Goal: Task Accomplishment & Management: Manage account settings

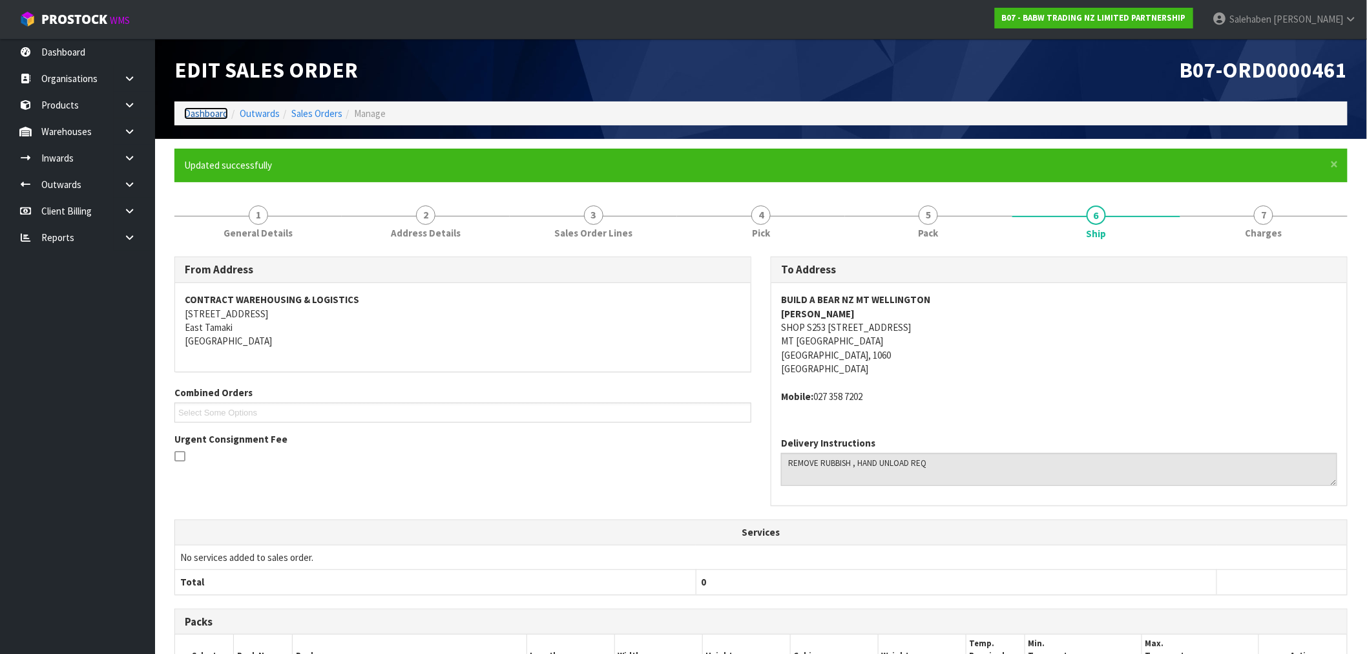
click at [207, 112] on link "Dashboard" at bounding box center [206, 113] width 44 height 12
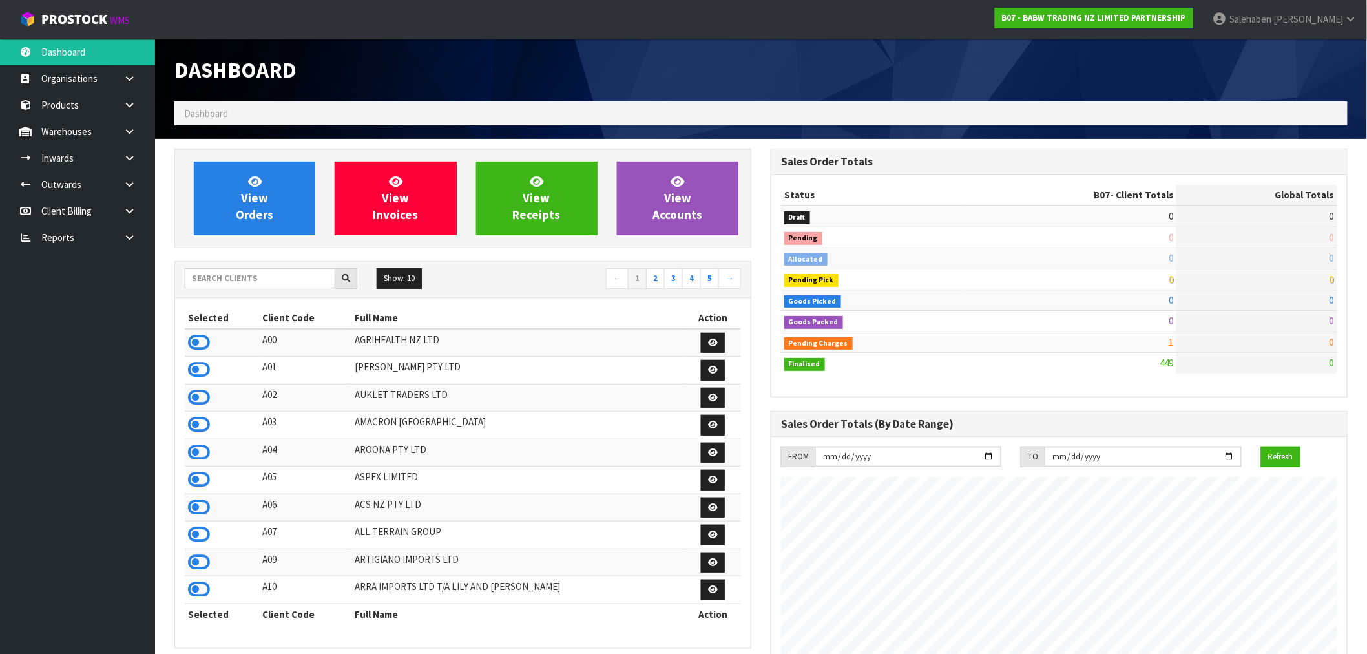
scroll to position [978, 596]
click at [233, 276] on input "text" at bounding box center [260, 278] width 150 height 20
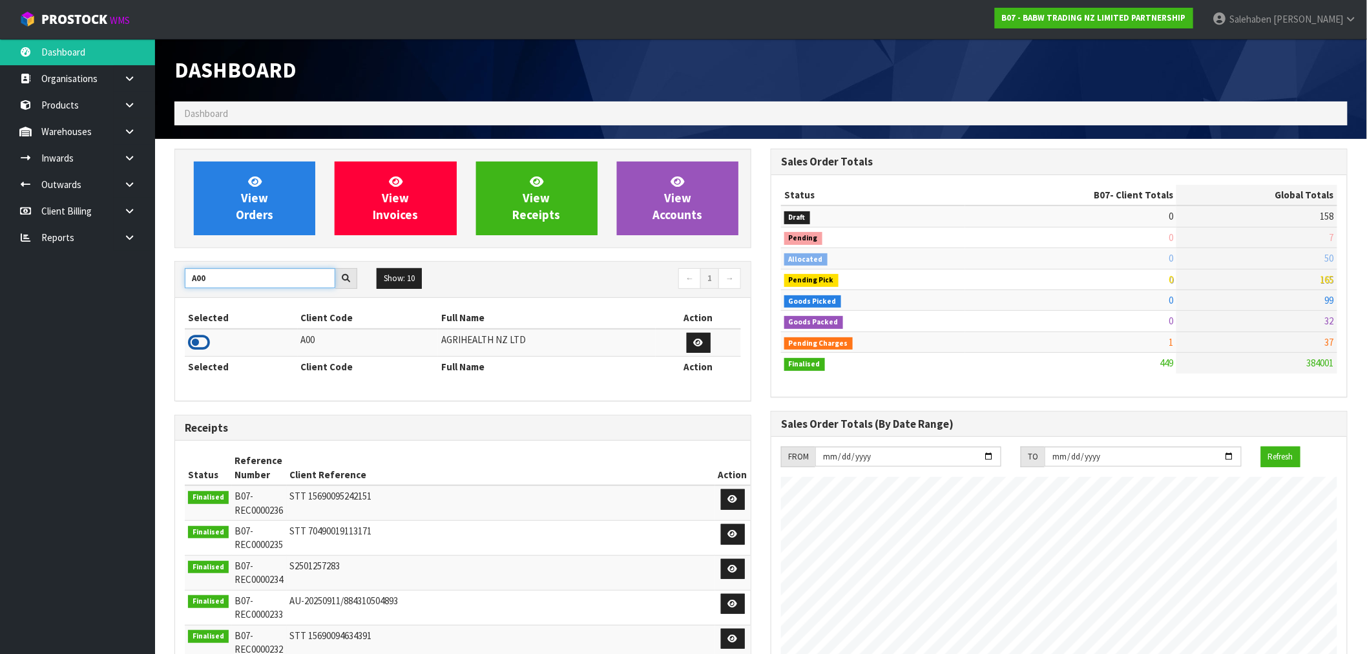
type input "A00"
click at [201, 345] on icon at bounding box center [199, 342] width 22 height 19
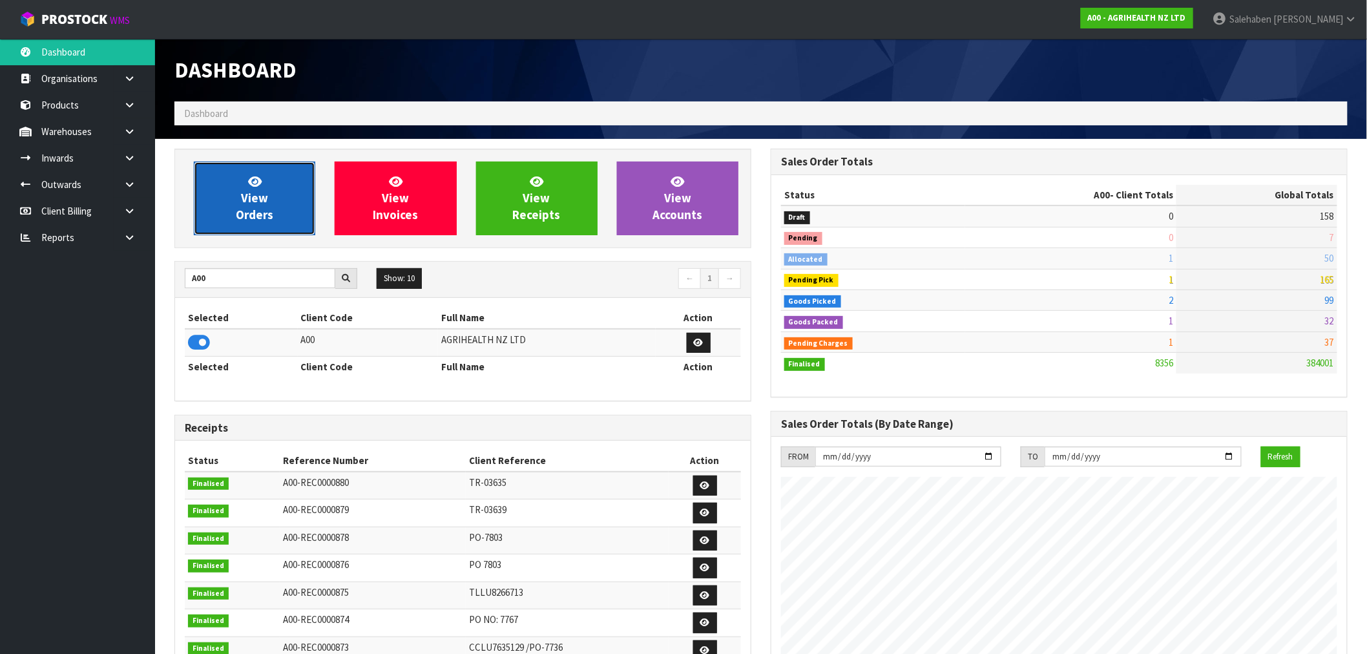
click at [238, 201] on link "View Orders" at bounding box center [254, 198] width 121 height 74
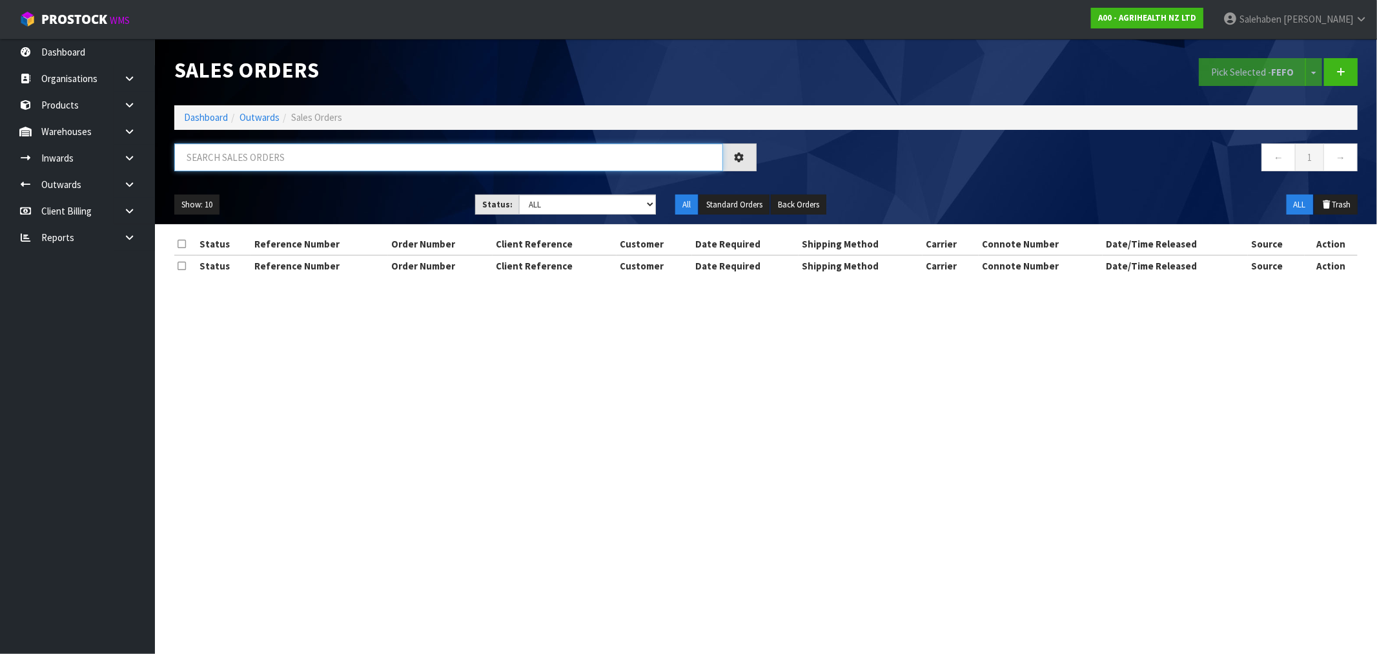
click at [242, 160] on input "text" at bounding box center [448, 157] width 549 height 28
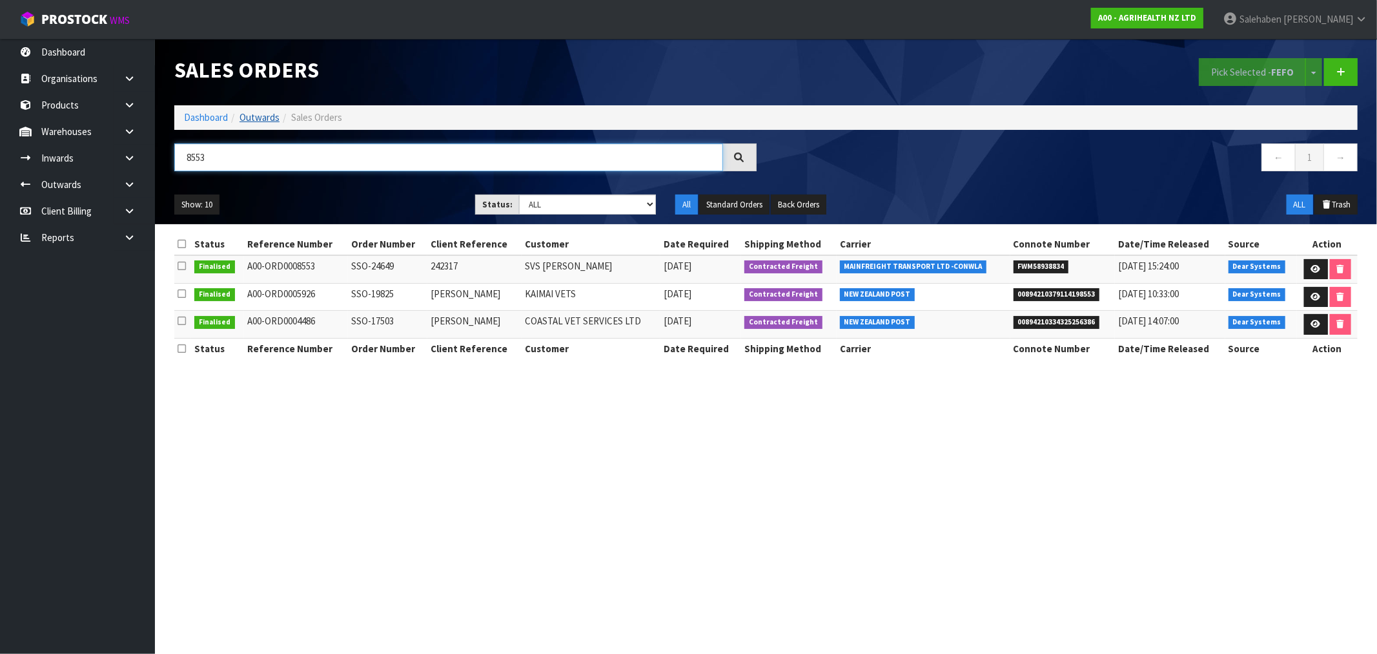
type input "8553"
click at [252, 121] on link "Outwards" at bounding box center [260, 117] width 40 height 12
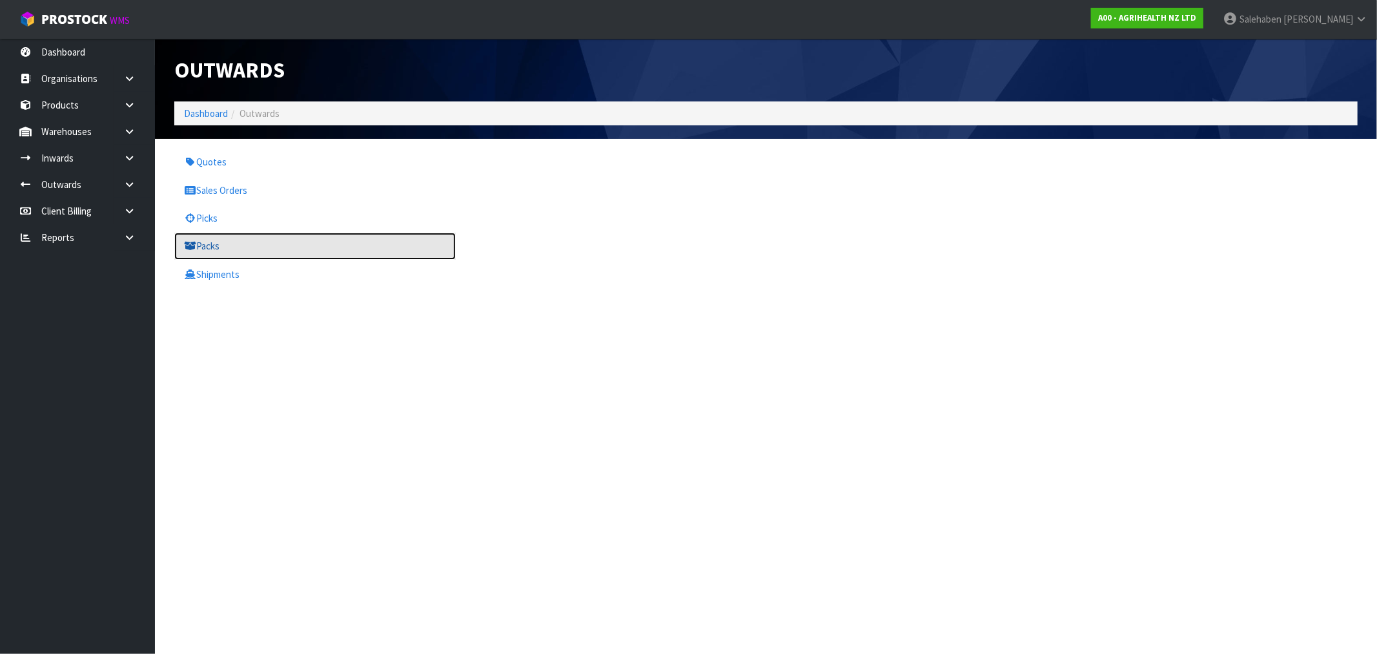
click at [210, 252] on link "Packs" at bounding box center [315, 245] width 282 height 26
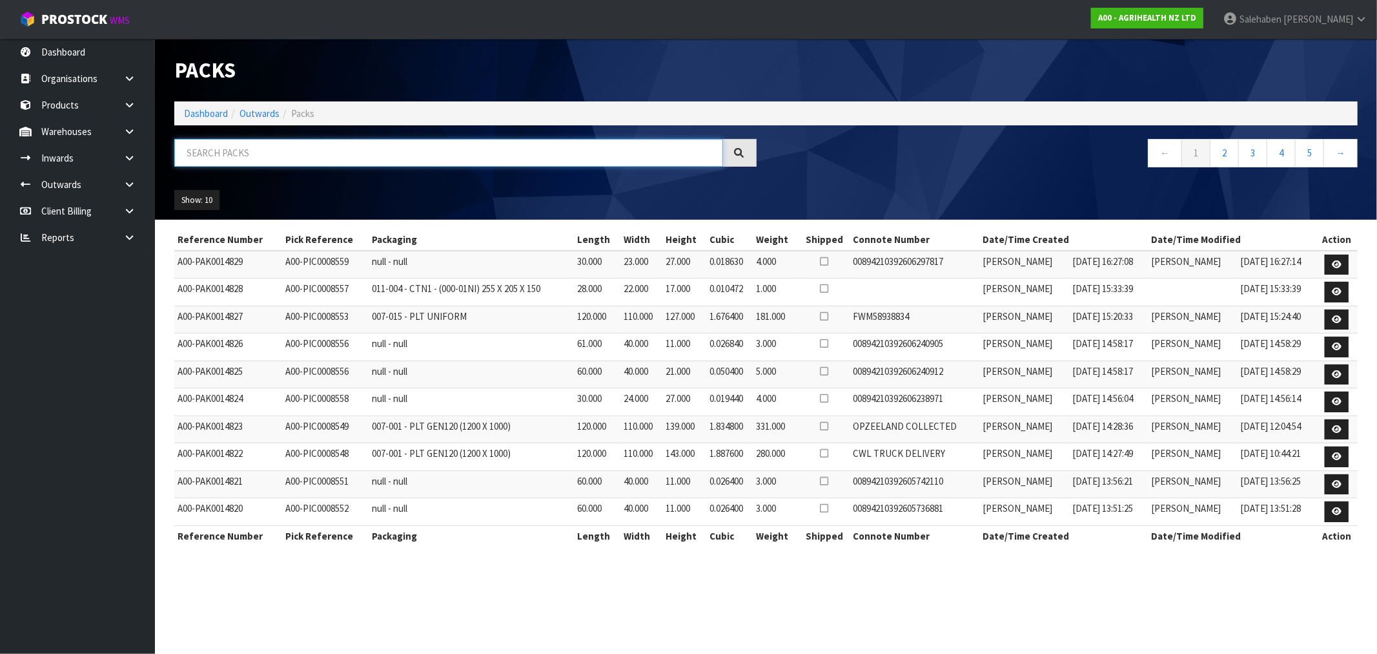
click at [257, 151] on input "text" at bounding box center [448, 153] width 549 height 28
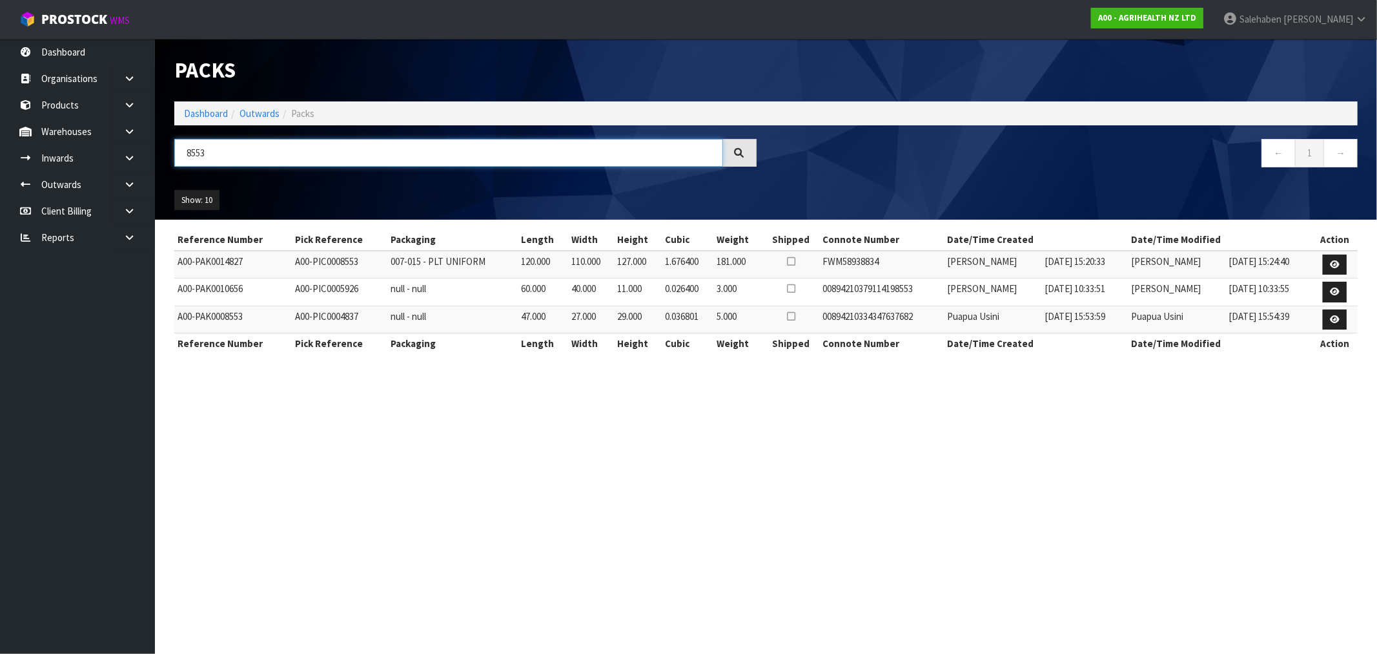
type input "8553"
click at [203, 114] on link "Dashboard" at bounding box center [206, 113] width 44 height 12
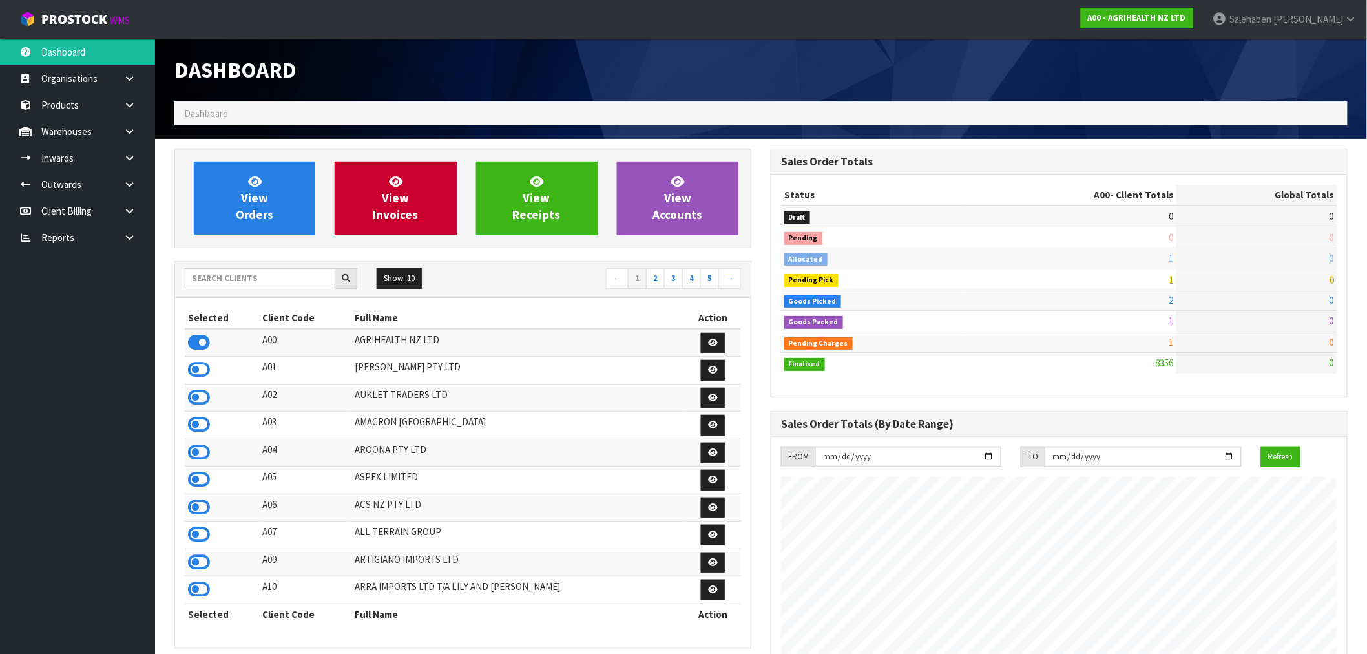
scroll to position [978, 596]
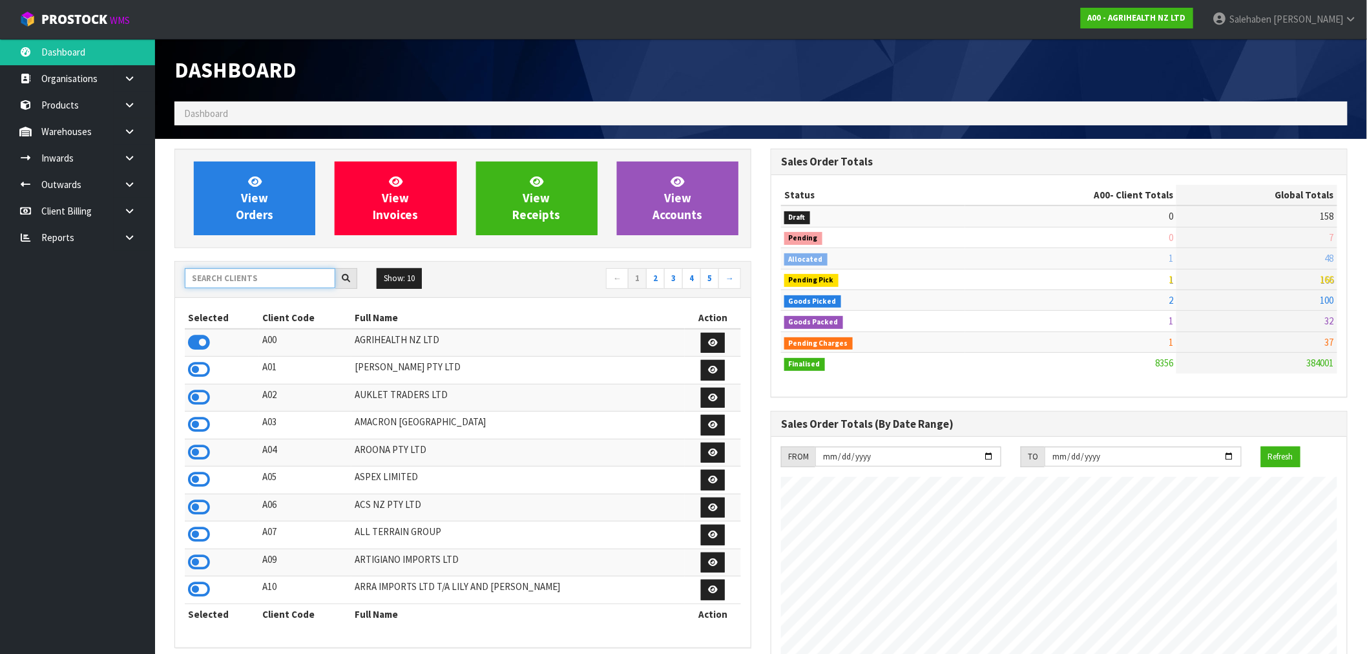
click at [292, 275] on input "text" at bounding box center [260, 278] width 150 height 20
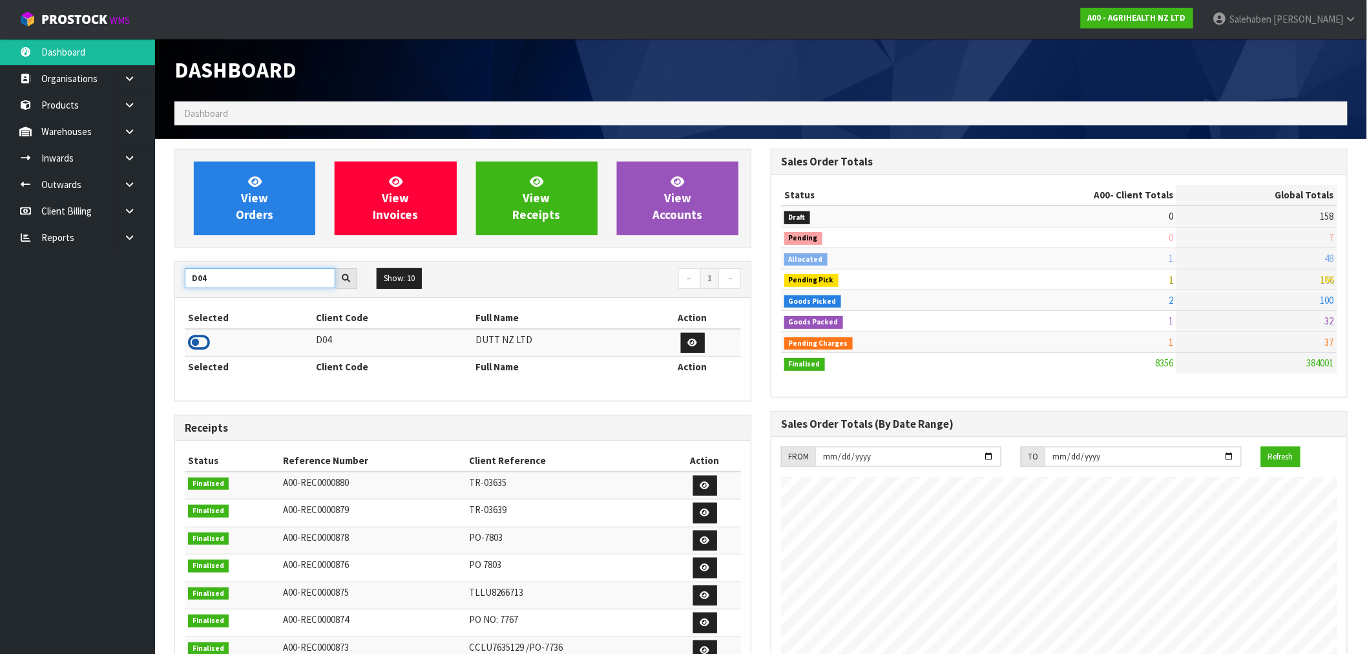
type input "D04"
click at [207, 338] on icon at bounding box center [199, 342] width 22 height 19
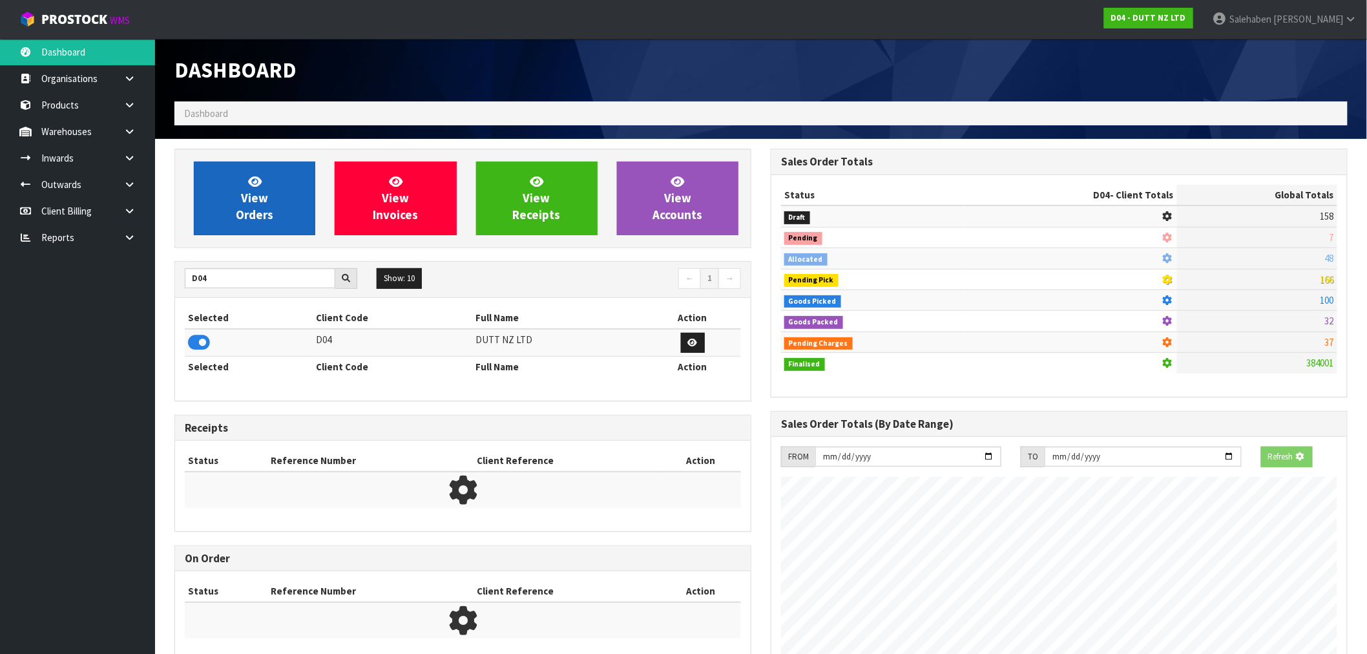
scroll to position [644993, 645202]
click at [281, 205] on link "View Orders" at bounding box center [254, 198] width 121 height 74
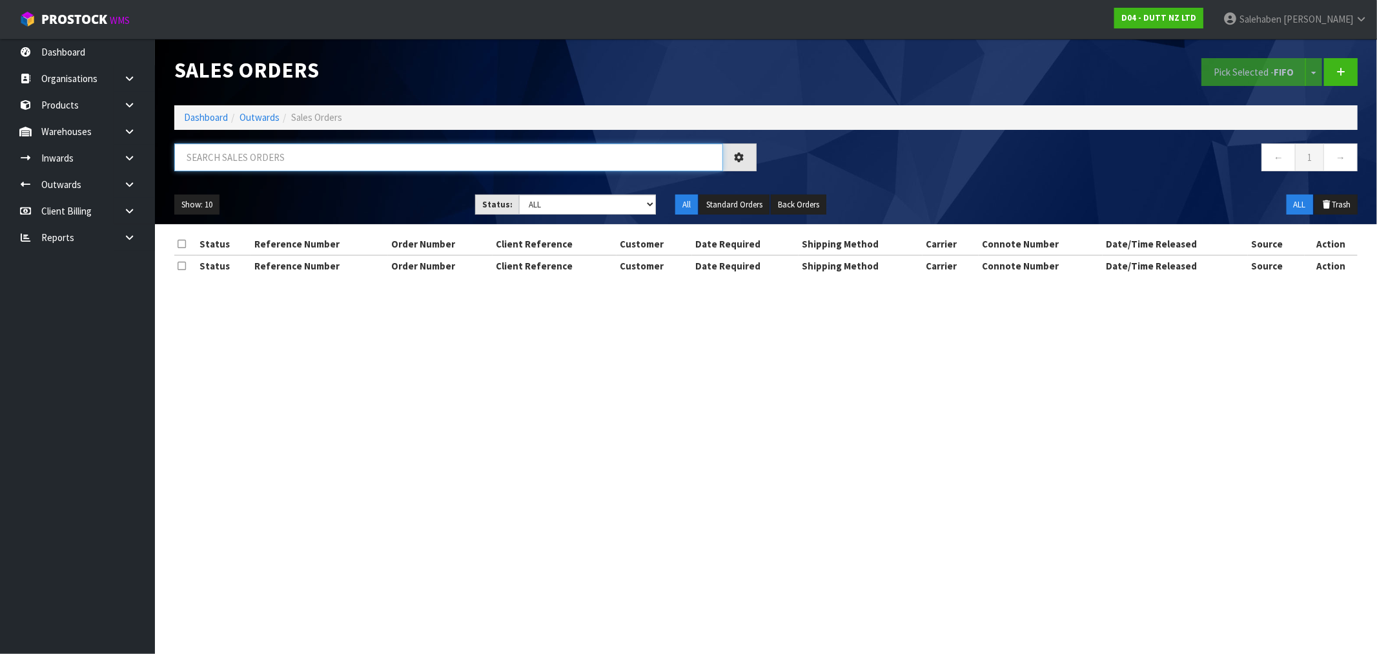
click at [271, 156] on input "text" at bounding box center [448, 157] width 549 height 28
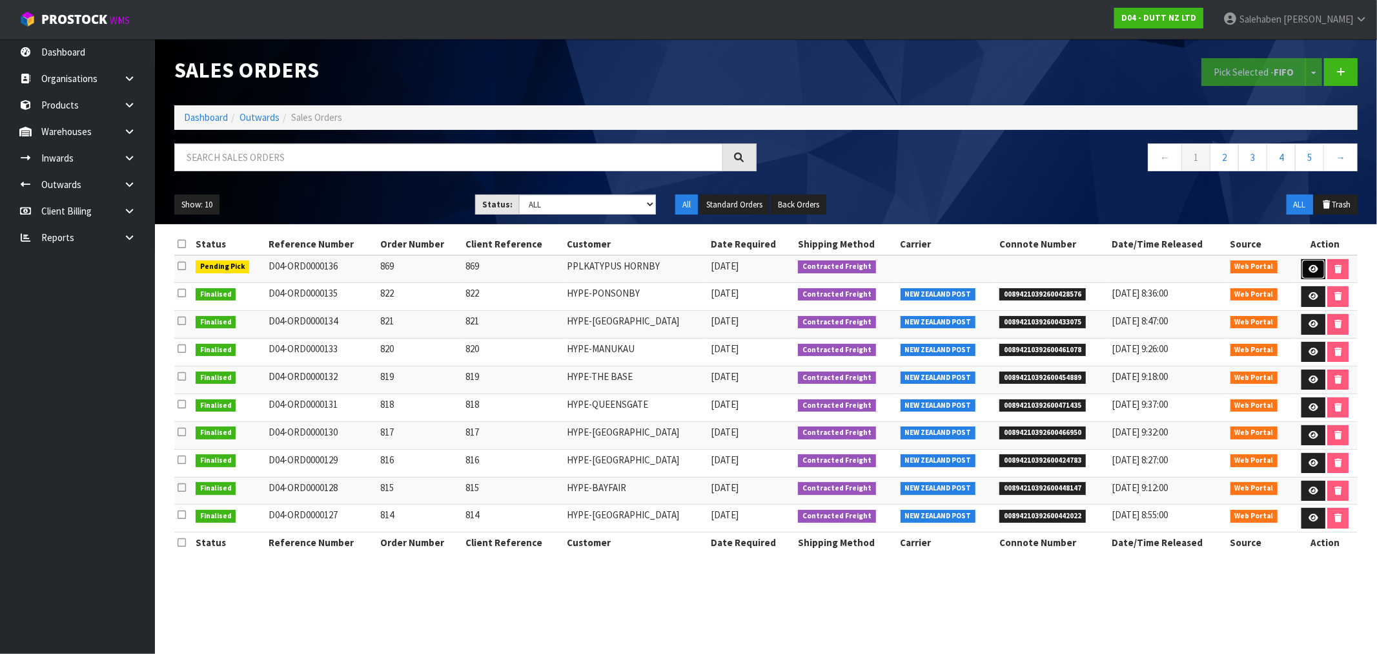
click at [1309, 273] on icon at bounding box center [1314, 269] width 10 height 8
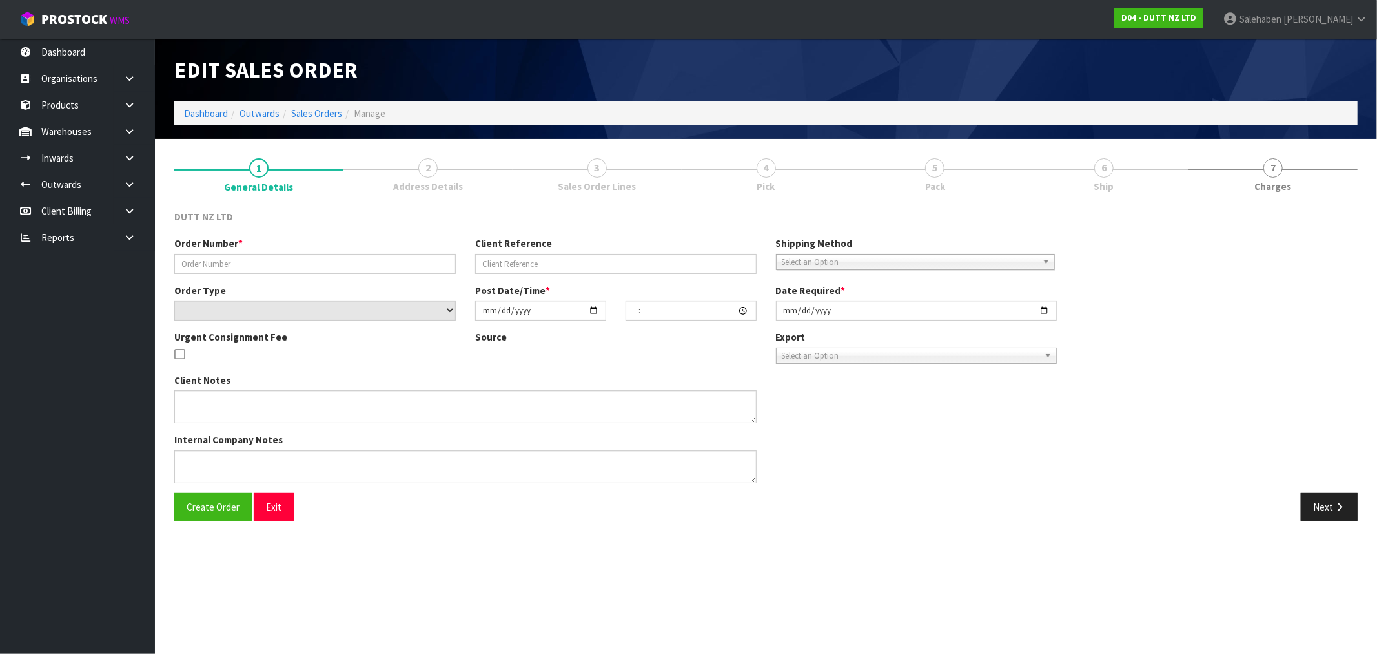
type input "869"
select select "number:0"
type input "[DATE]"
type input "18:07:00.000"
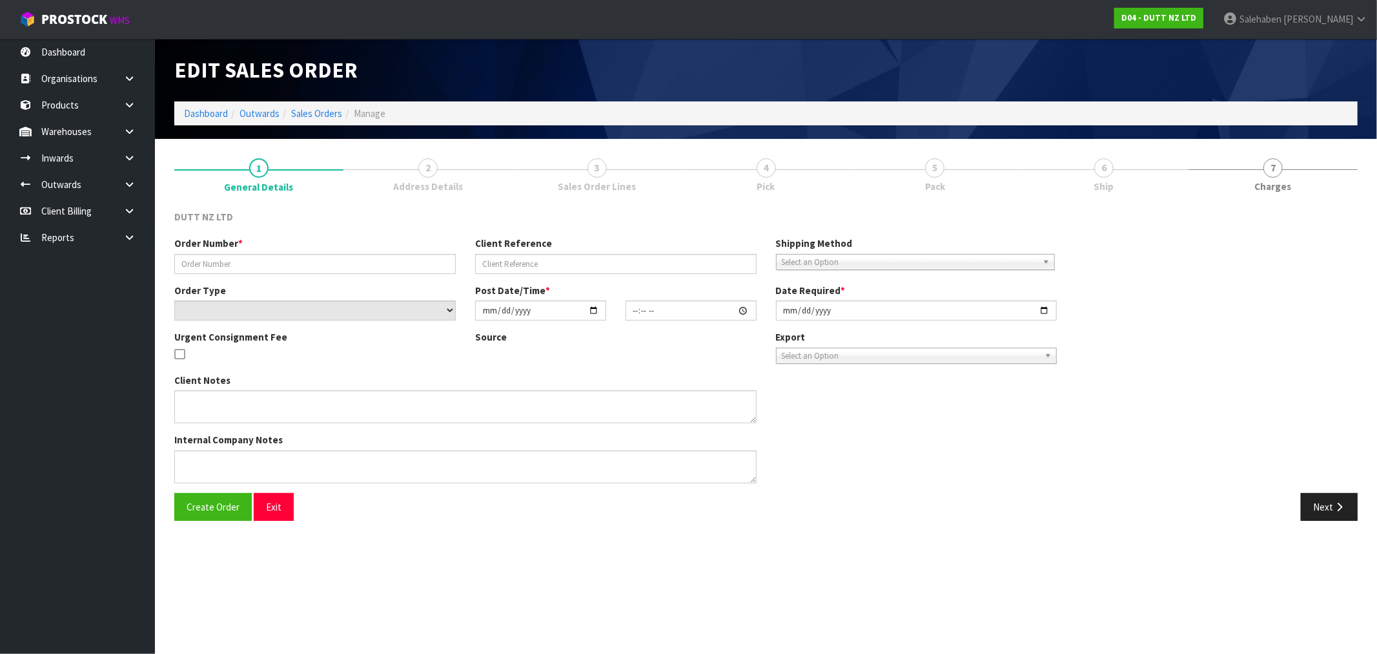
type input "[DATE]"
type textarea "TAILGATE/ PALLET [PERSON_NAME] TO STORE SITE CONTACT - [PERSON_NAME] - [PHONE_N…"
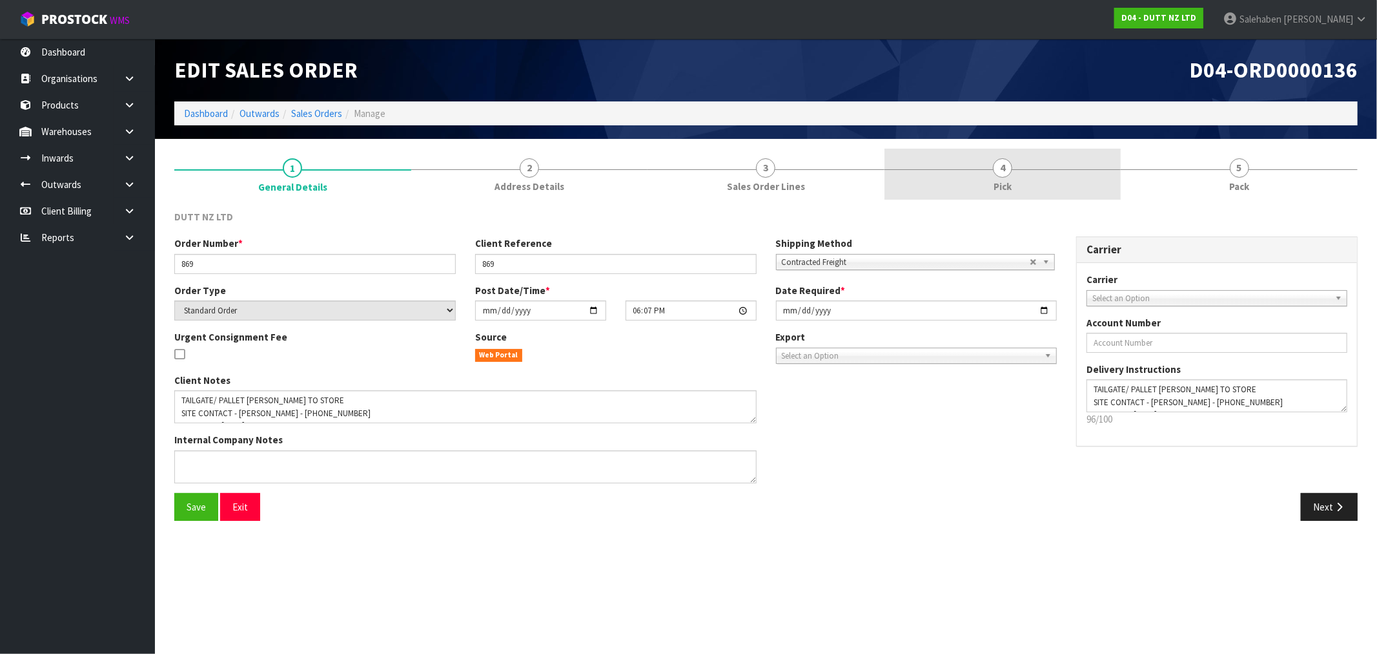
click at [1003, 184] on span "Pick" at bounding box center [1003, 187] width 18 height 14
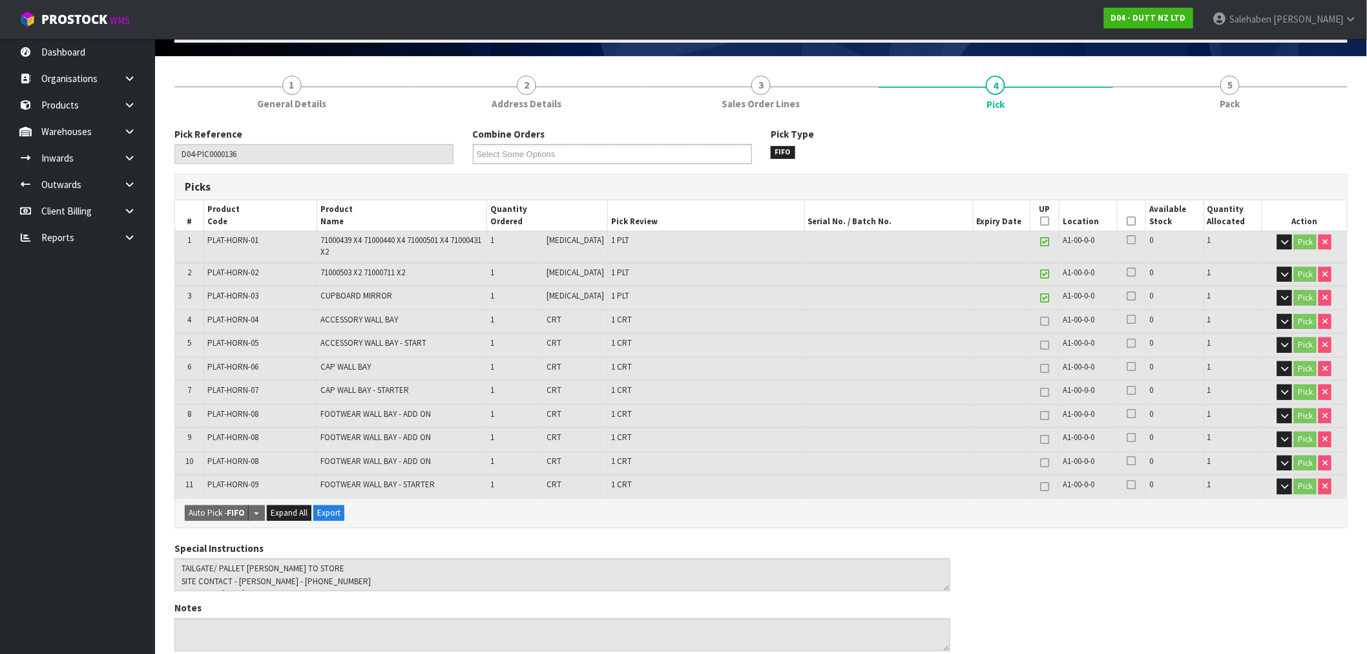
scroll to position [358, 0]
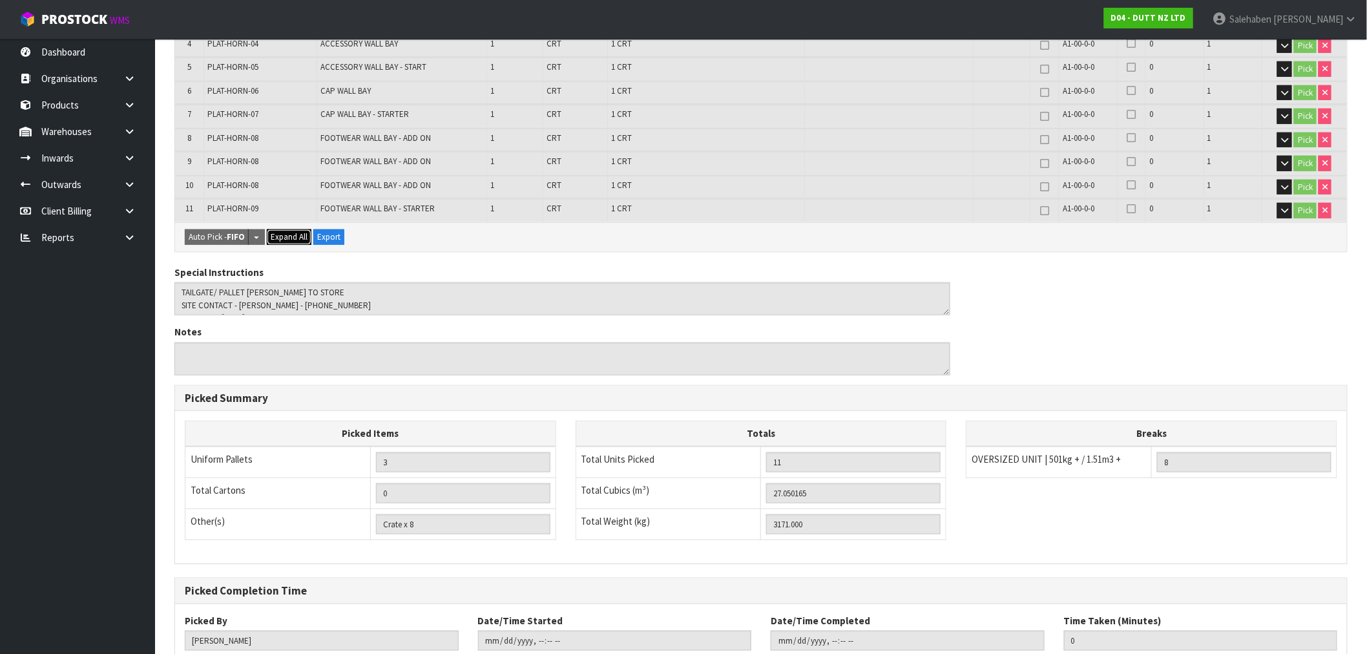
click at [299, 236] on span "Expand All" at bounding box center [289, 236] width 37 height 11
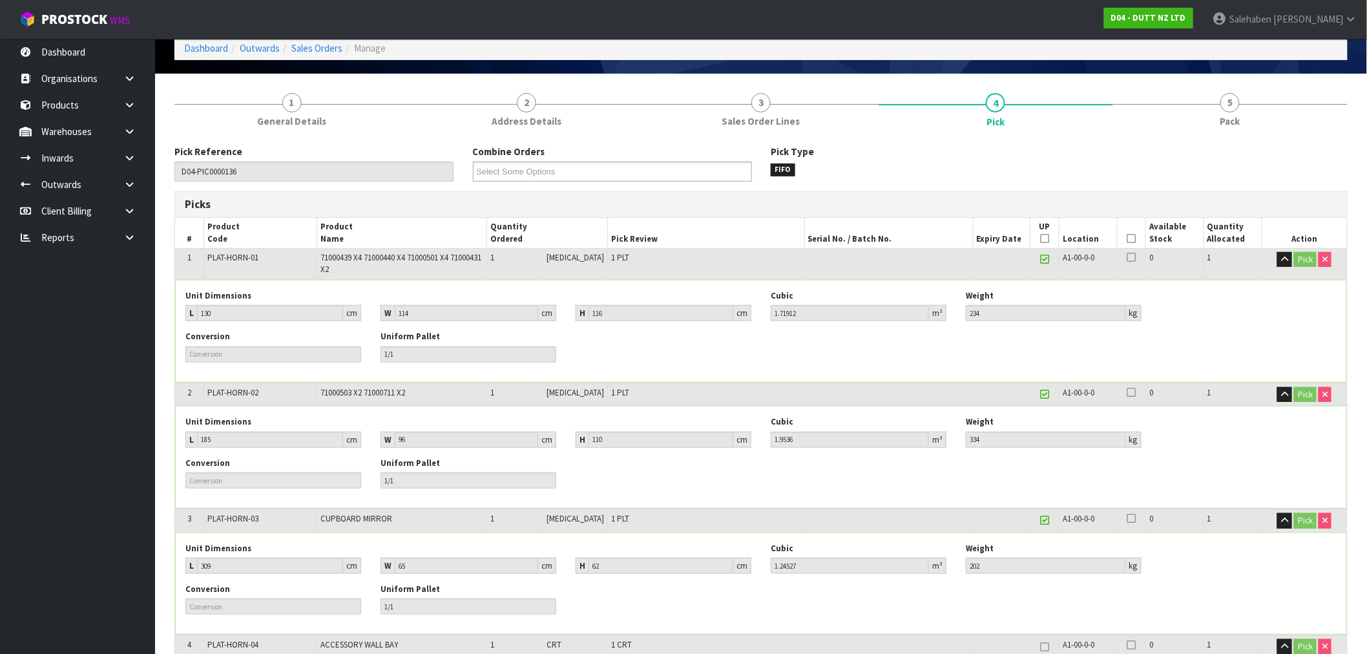
scroll to position [0, 0]
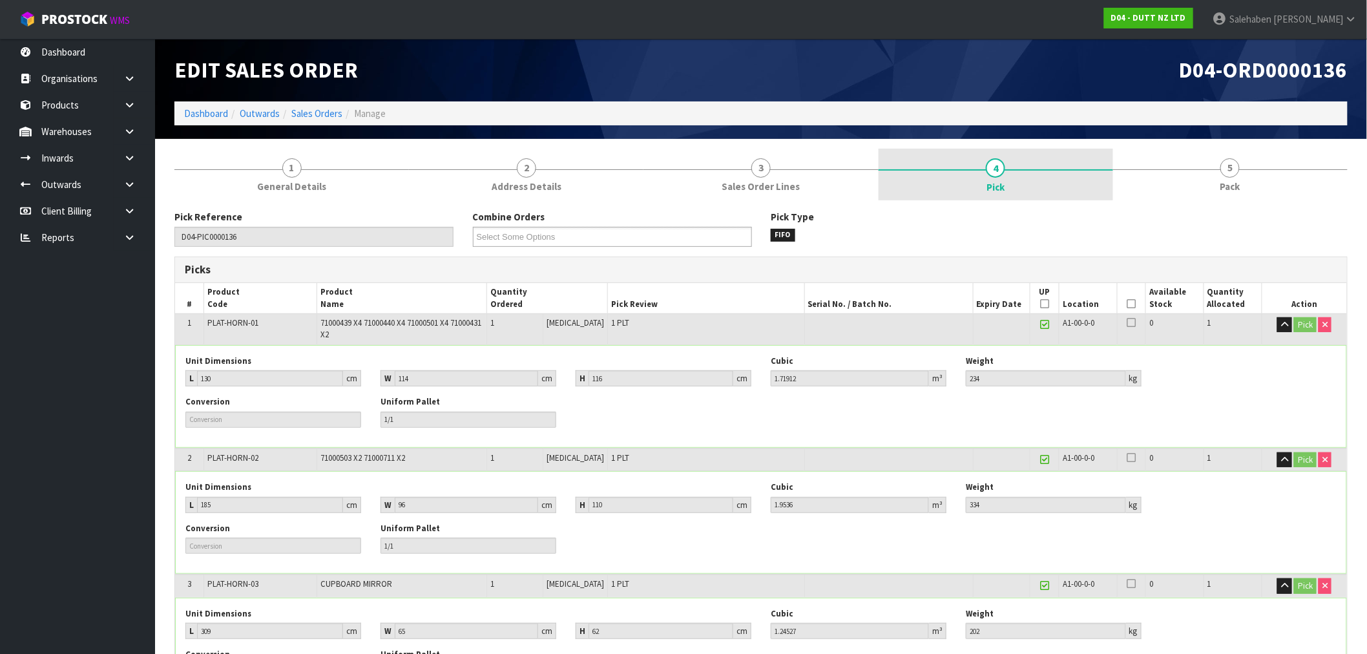
click at [993, 180] on span "Pick" at bounding box center [995, 187] width 18 height 14
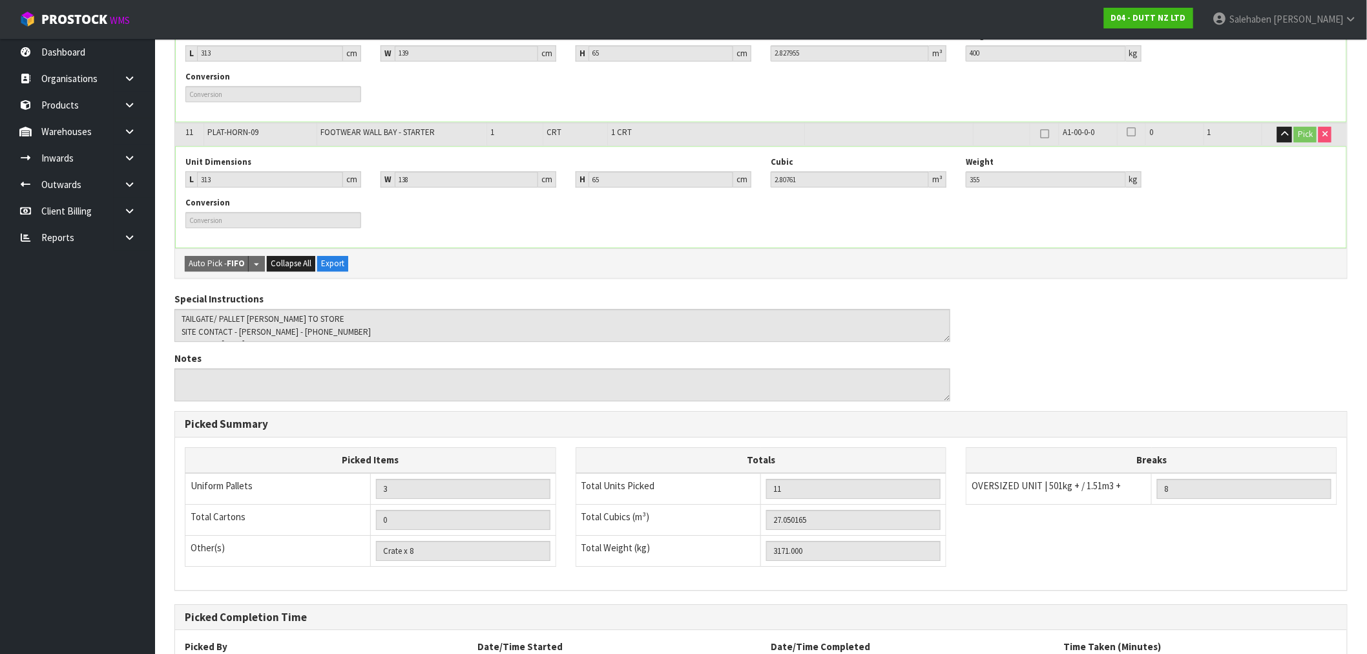
scroll to position [1572, 0]
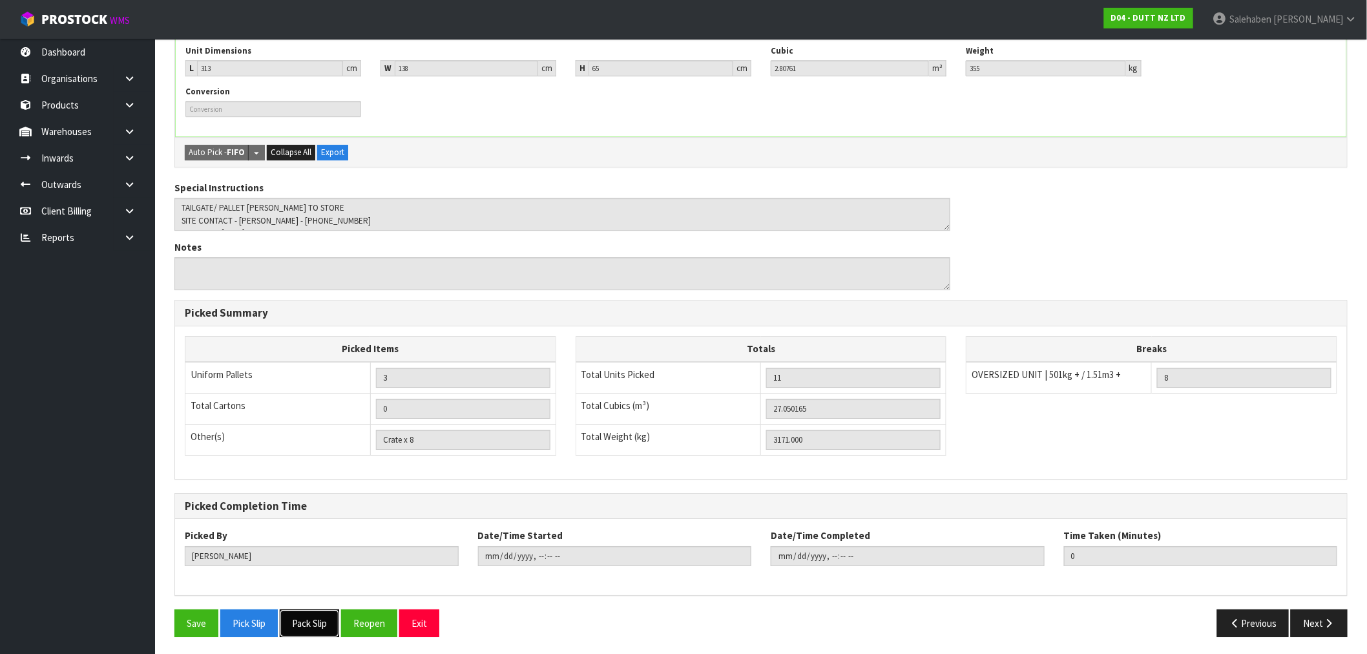
drag, startPoint x: 307, startPoint y: 624, endPoint x: 235, endPoint y: 645, distance: 74.4
click at [246, 623] on button "Pick Slip" at bounding box center [248, 623] width 57 height 28
